Goal: Transaction & Acquisition: Subscribe to service/newsletter

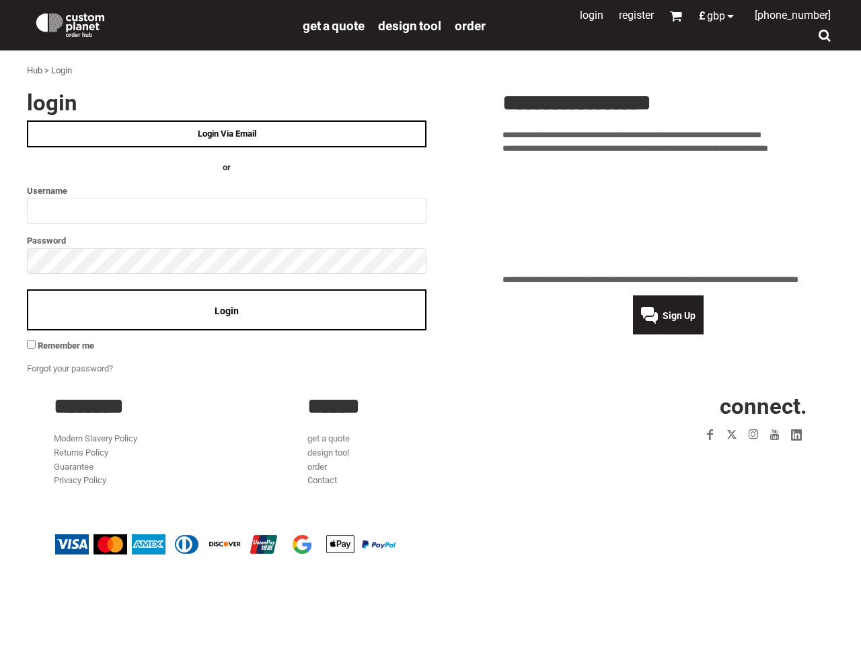
click at [430, 291] on div at bounding box center [460, 229] width 68 height 293
click at [669, 15] on div "0" at bounding box center [675, 15] width 13 height 13
click at [709, 15] on div at bounding box center [430, 323] width 861 height 646
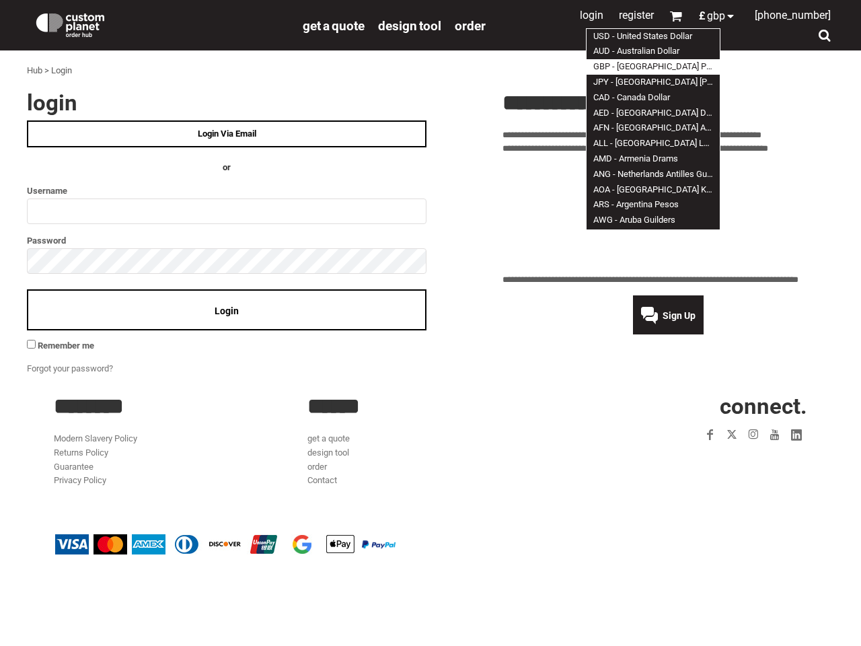
click at [824, 35] on div at bounding box center [824, 35] width 13 height 13
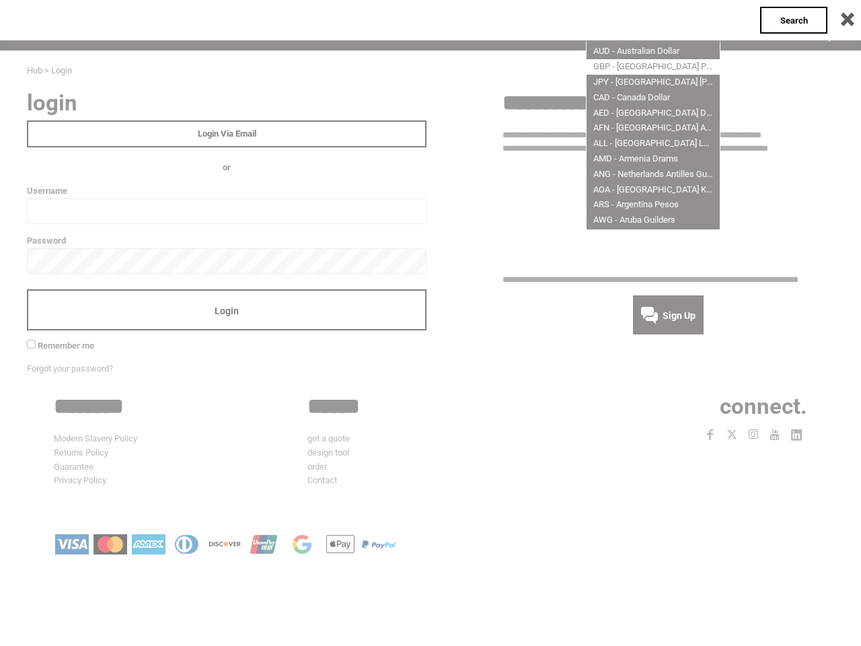
click at [227, 309] on div at bounding box center [430, 323] width 861 height 646
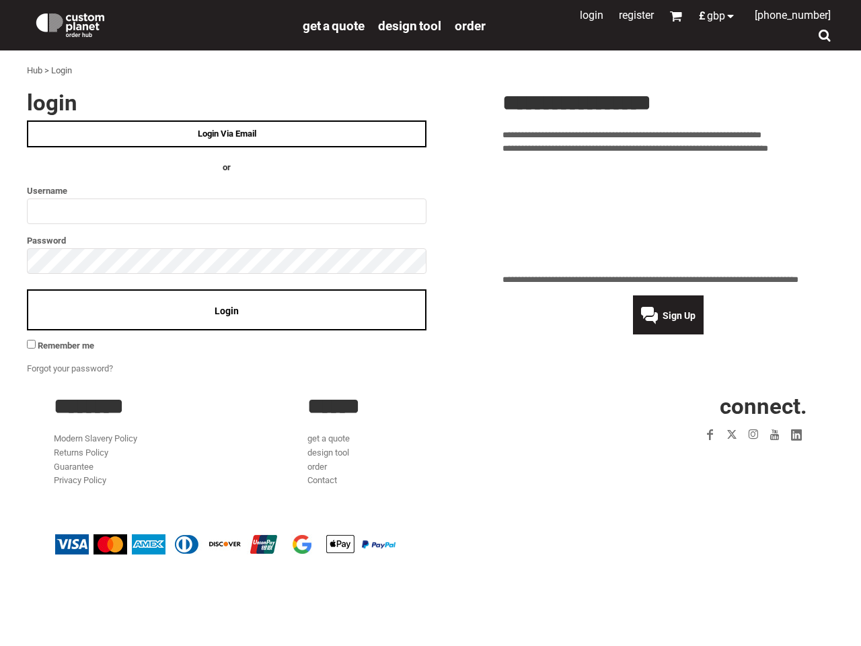
click at [668, 315] on span "Sign Up" at bounding box center [678, 315] width 33 height 11
click at [61, 582] on html "get a quote design tool order Contact More Login Register 0 £ GBP [PHONE_NUMBER…" at bounding box center [430, 291] width 861 height 582
